Goal: Check status

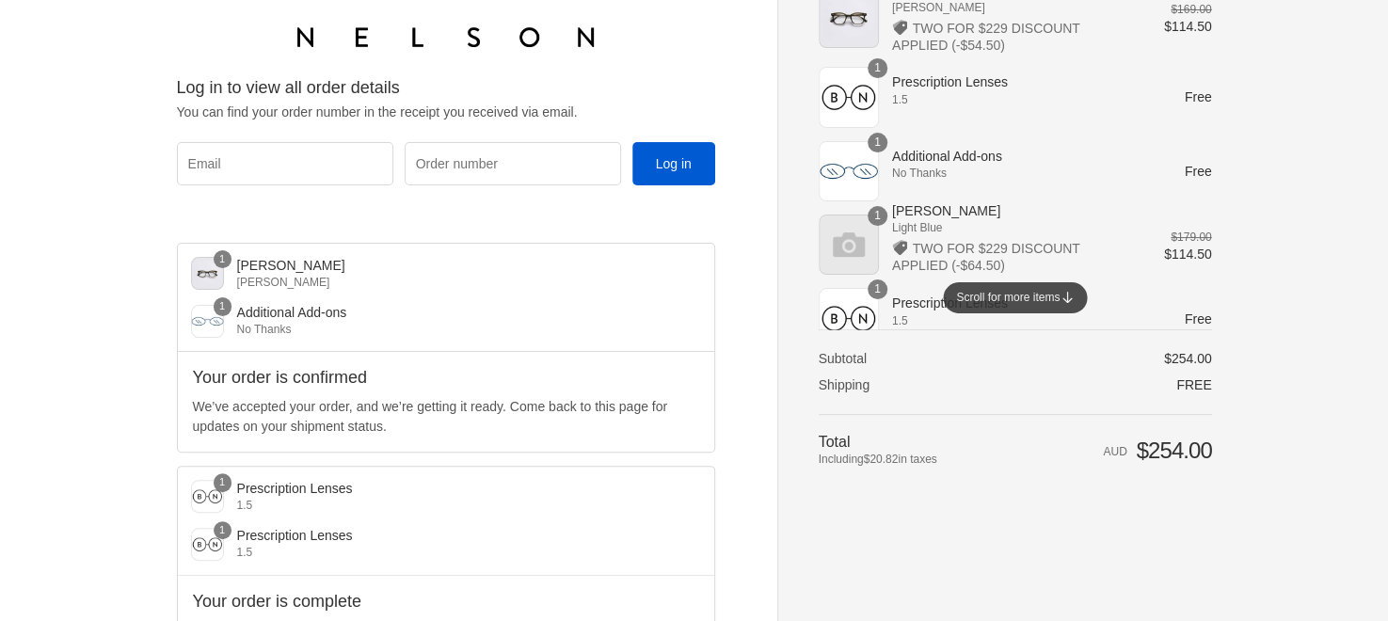
scroll to position [73, 0]
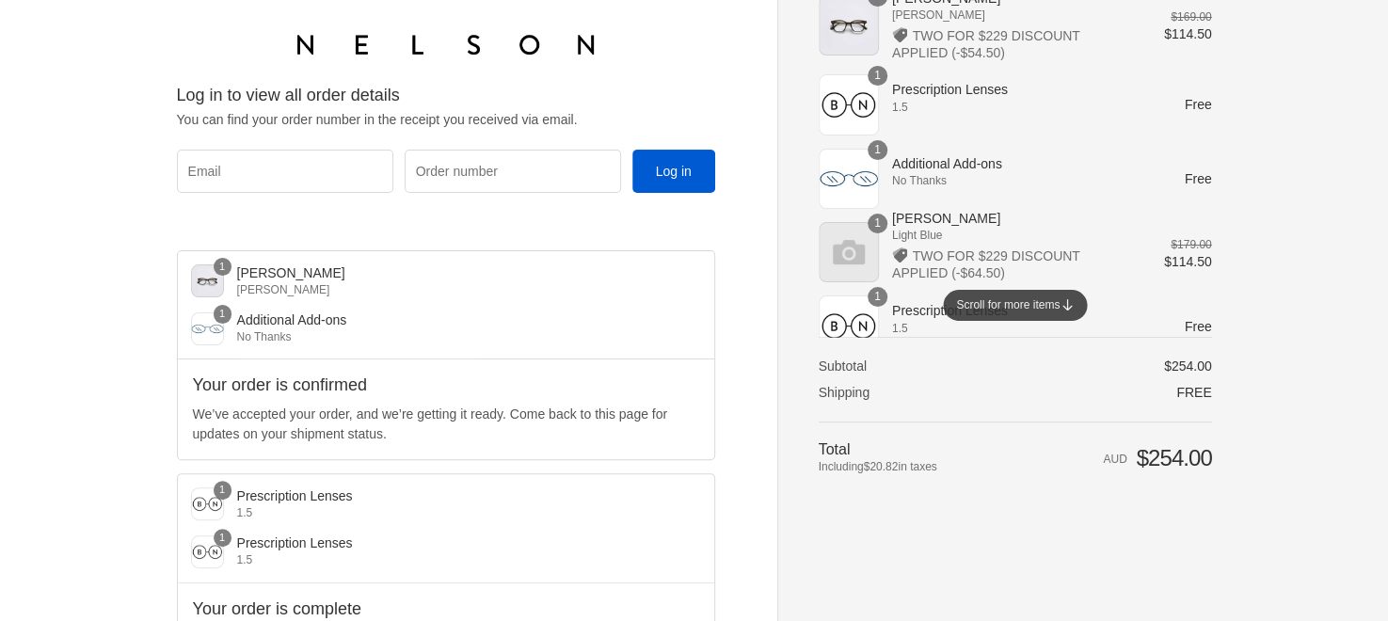
click at [1065, 311] on div "Scroll for more items" at bounding box center [1015, 305] width 144 height 31
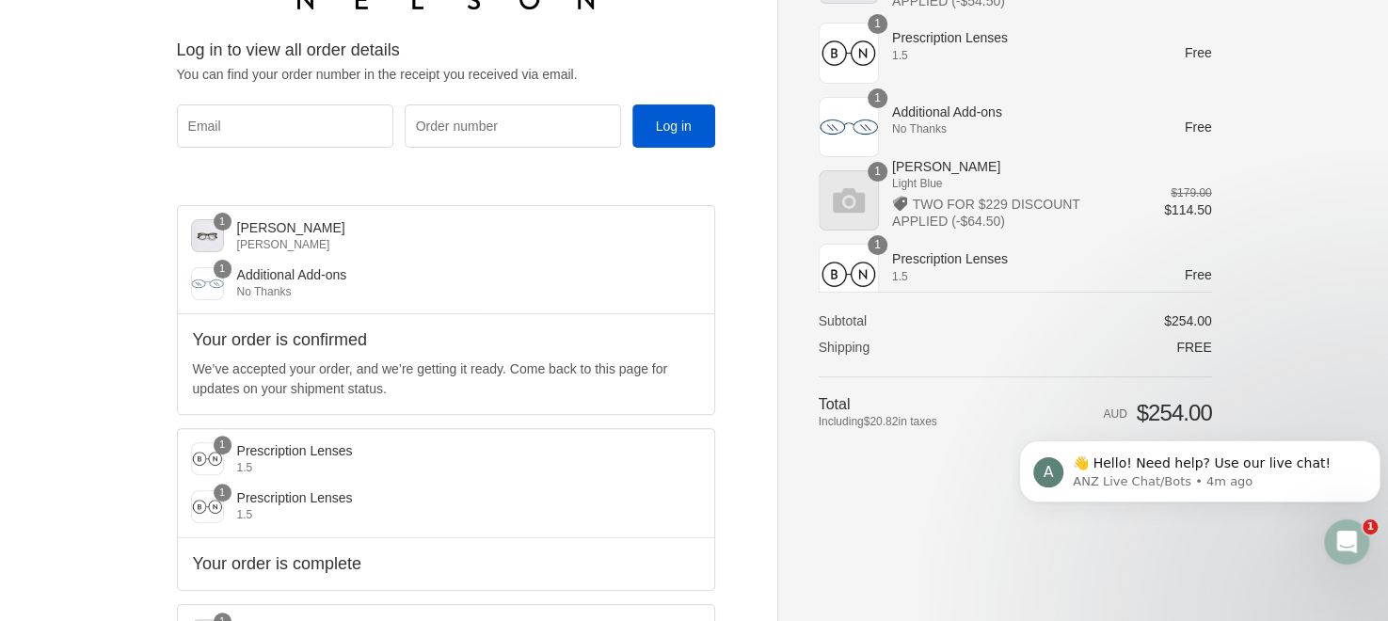
scroll to position [0, 0]
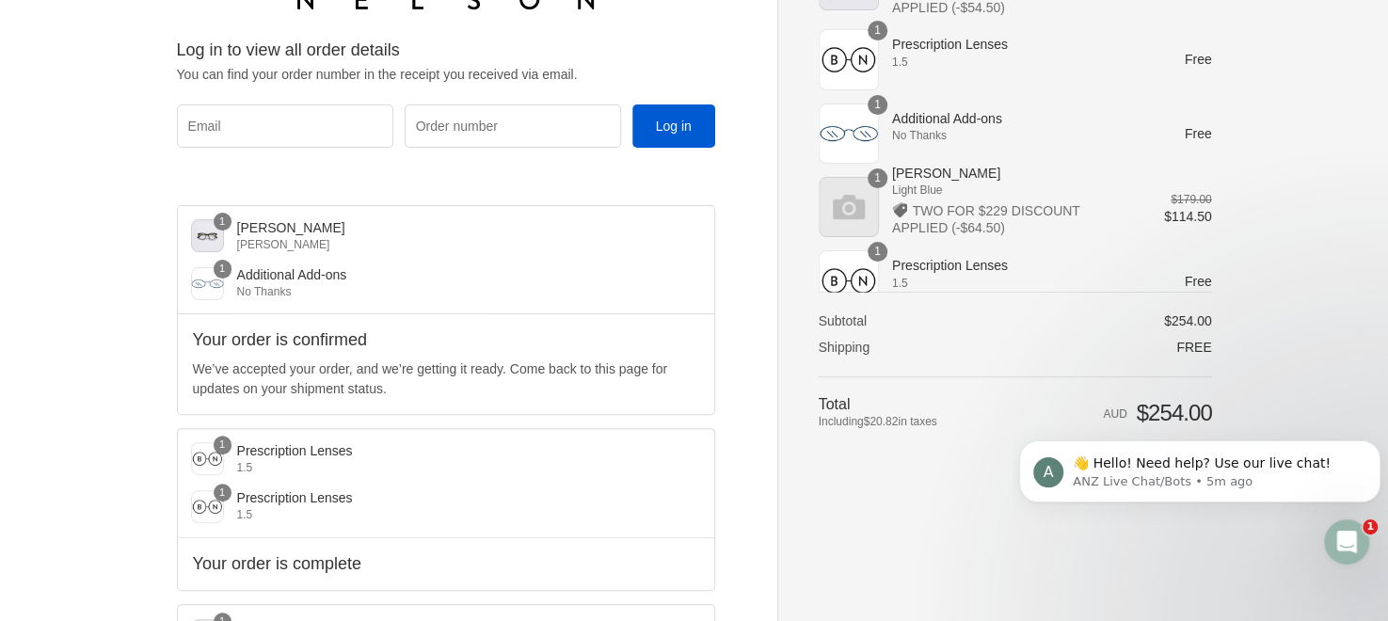
click at [1046, 182] on span "Light Blue" at bounding box center [1015, 190] width 246 height 17
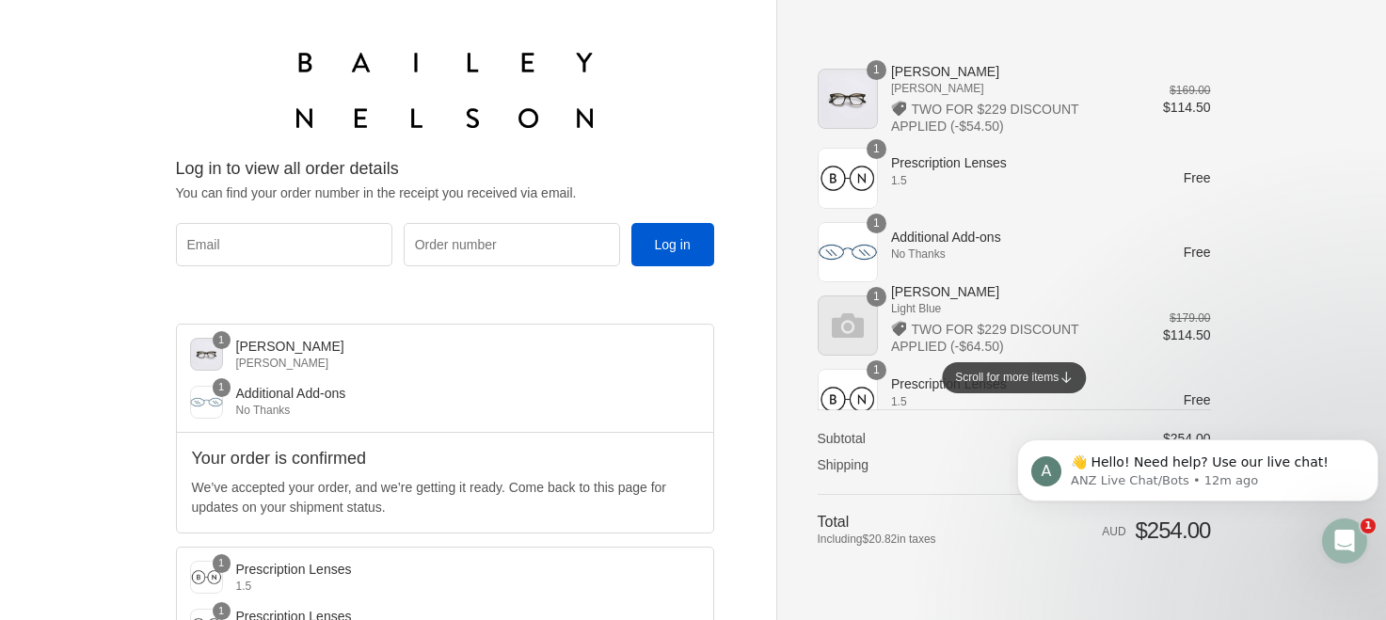
click at [851, 102] on div "1" at bounding box center [848, 99] width 60 height 60
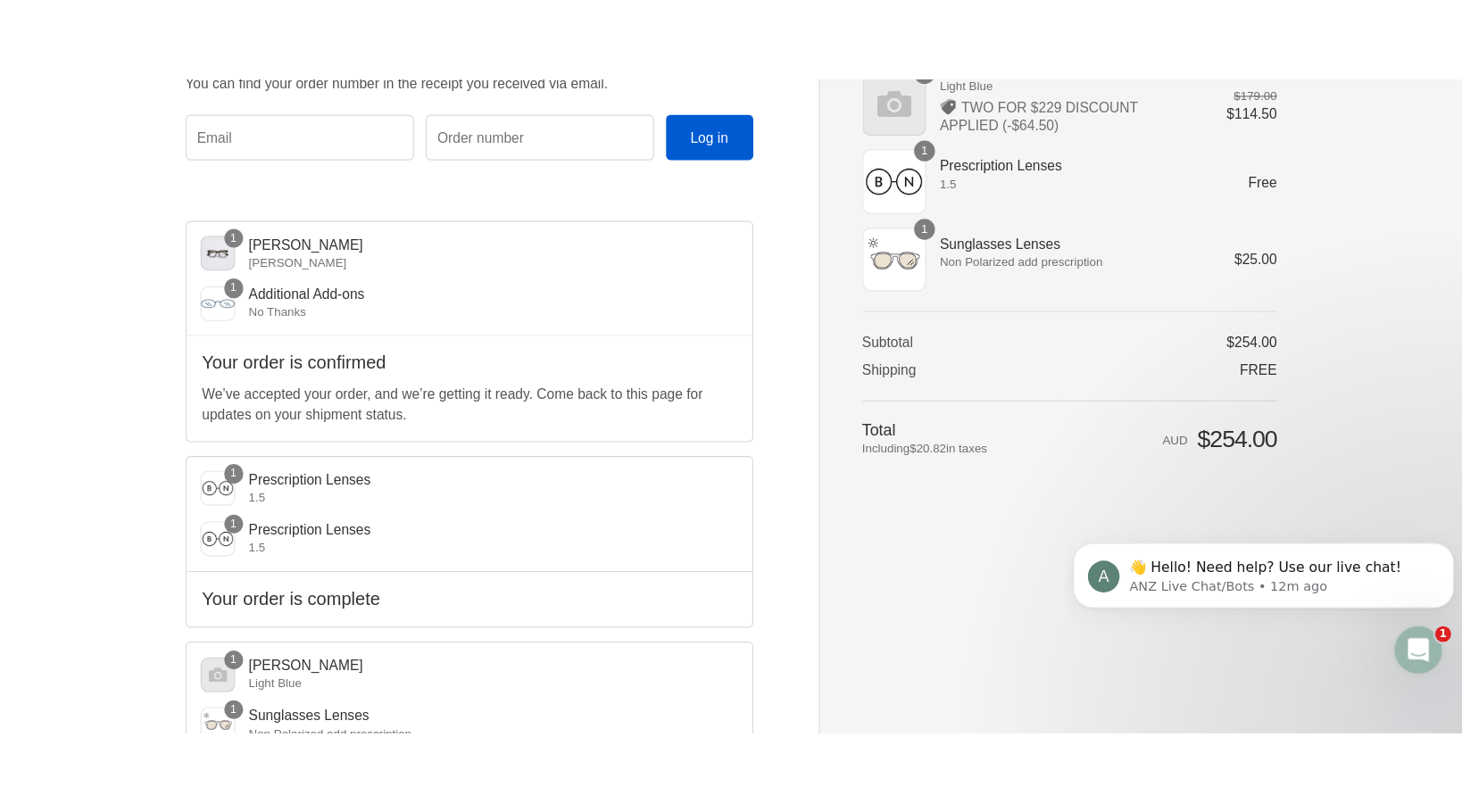
scroll to position [178, 0]
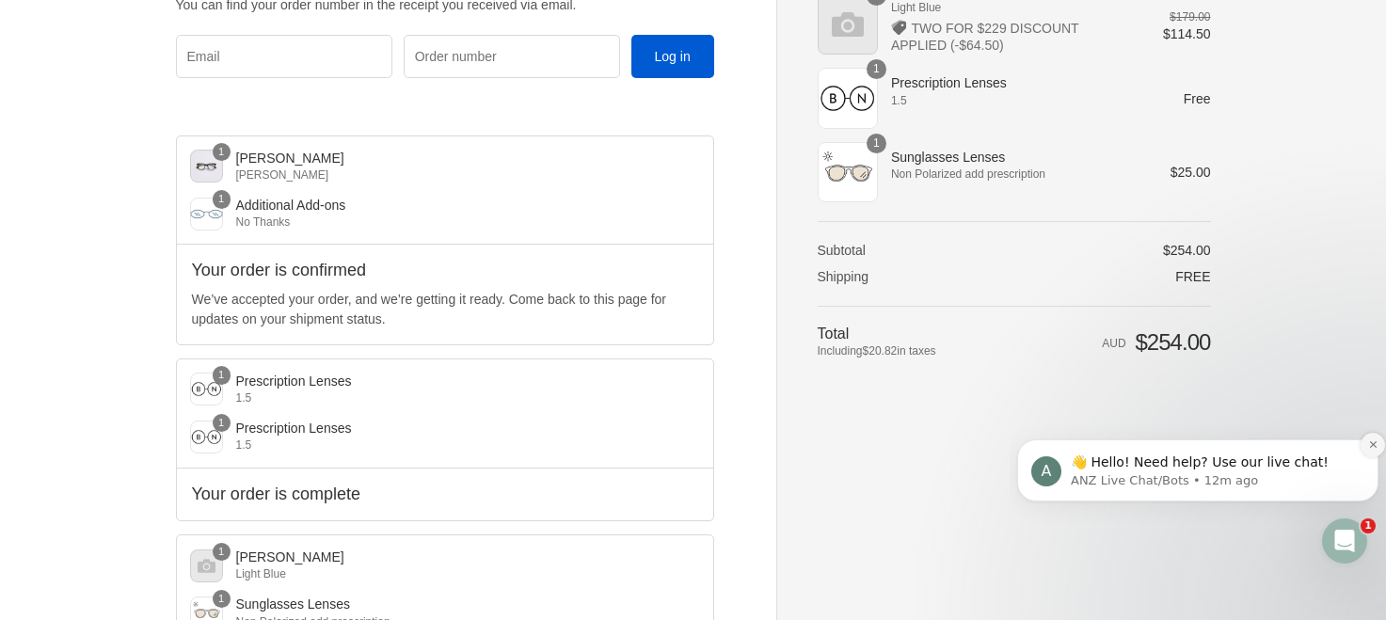
click at [1367, 445] on button "Dismiss notification" at bounding box center [1373, 445] width 24 height 24
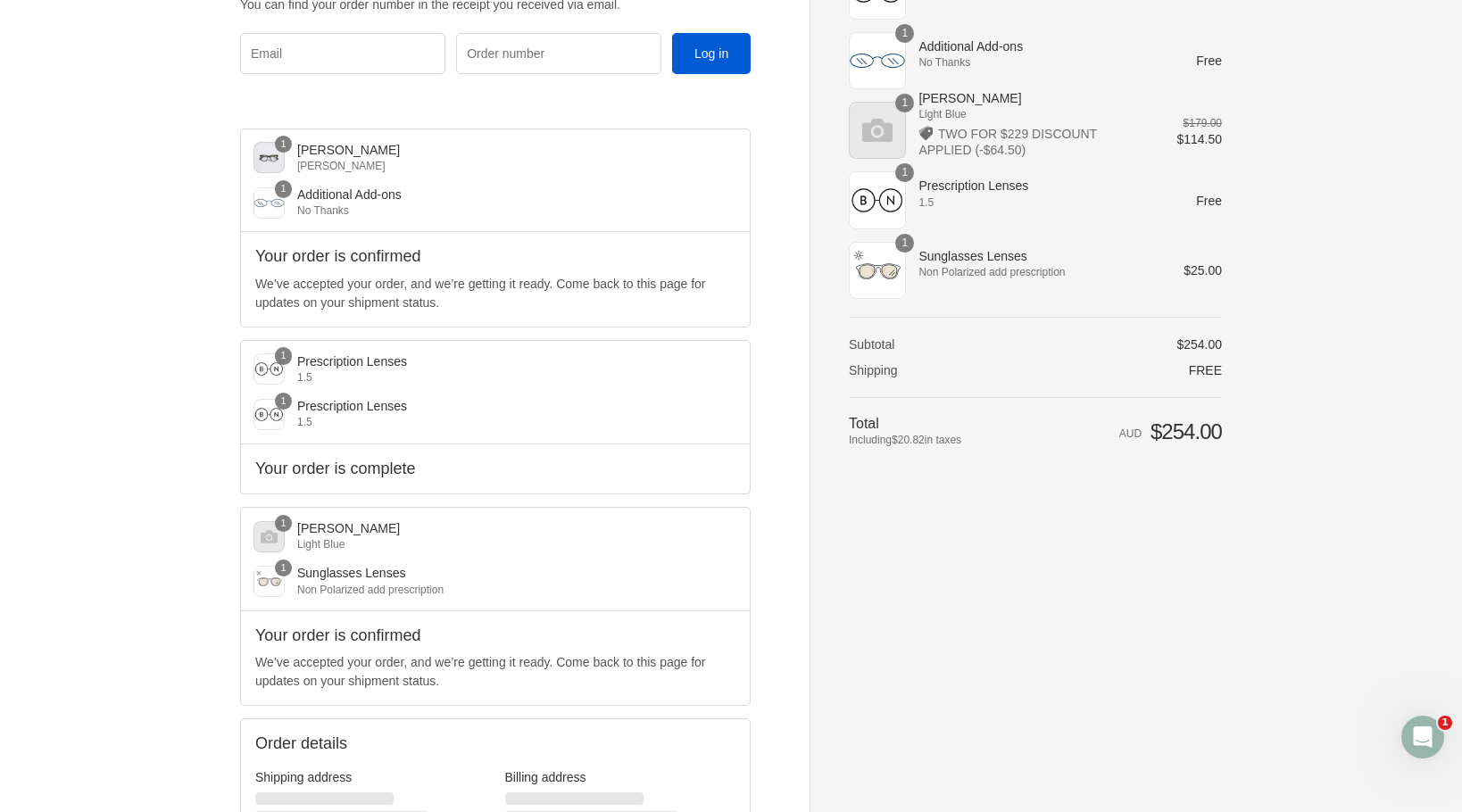
scroll to position [0, 0]
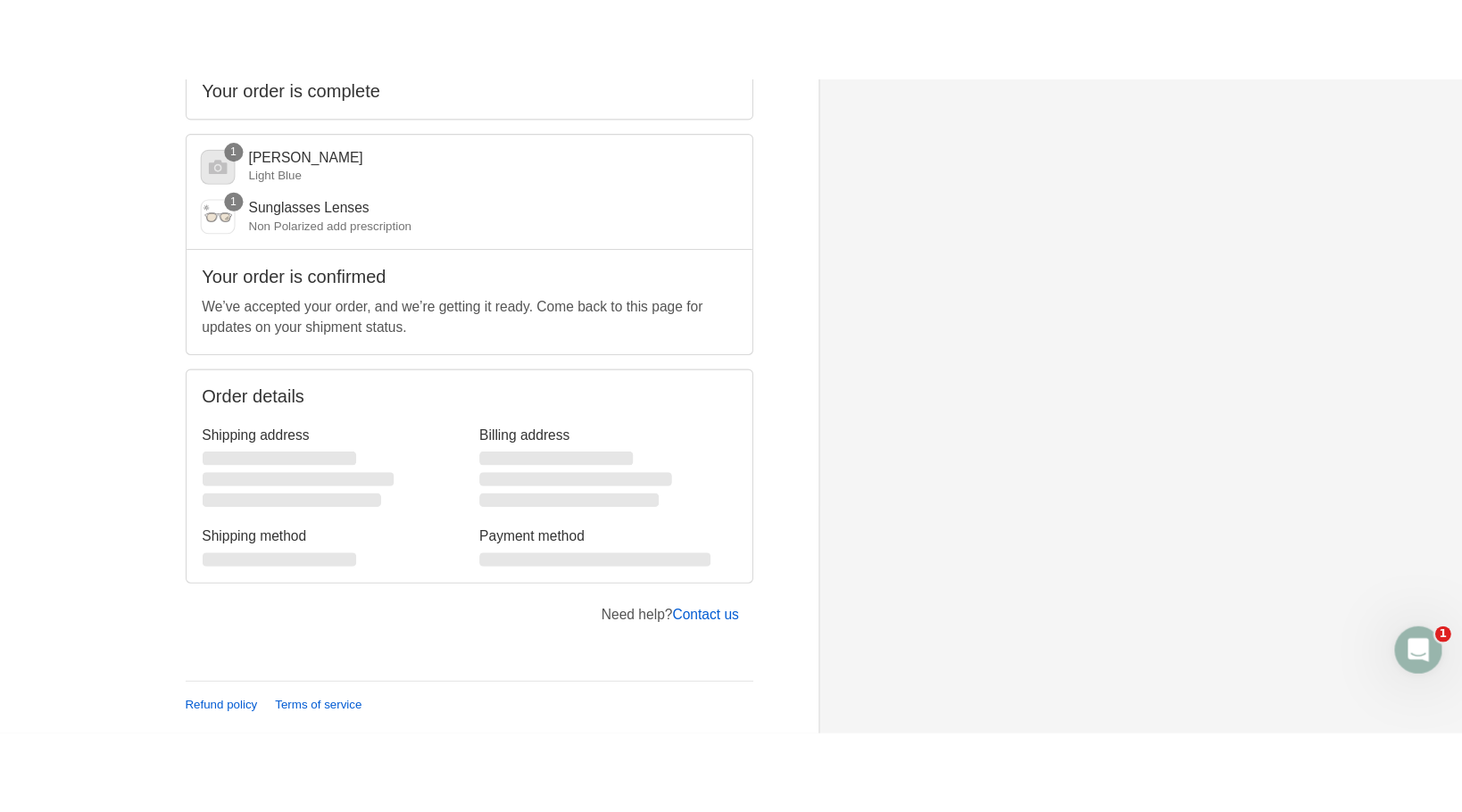
scroll to position [413, 0]
